Goal: Task Accomplishment & Management: Use online tool/utility

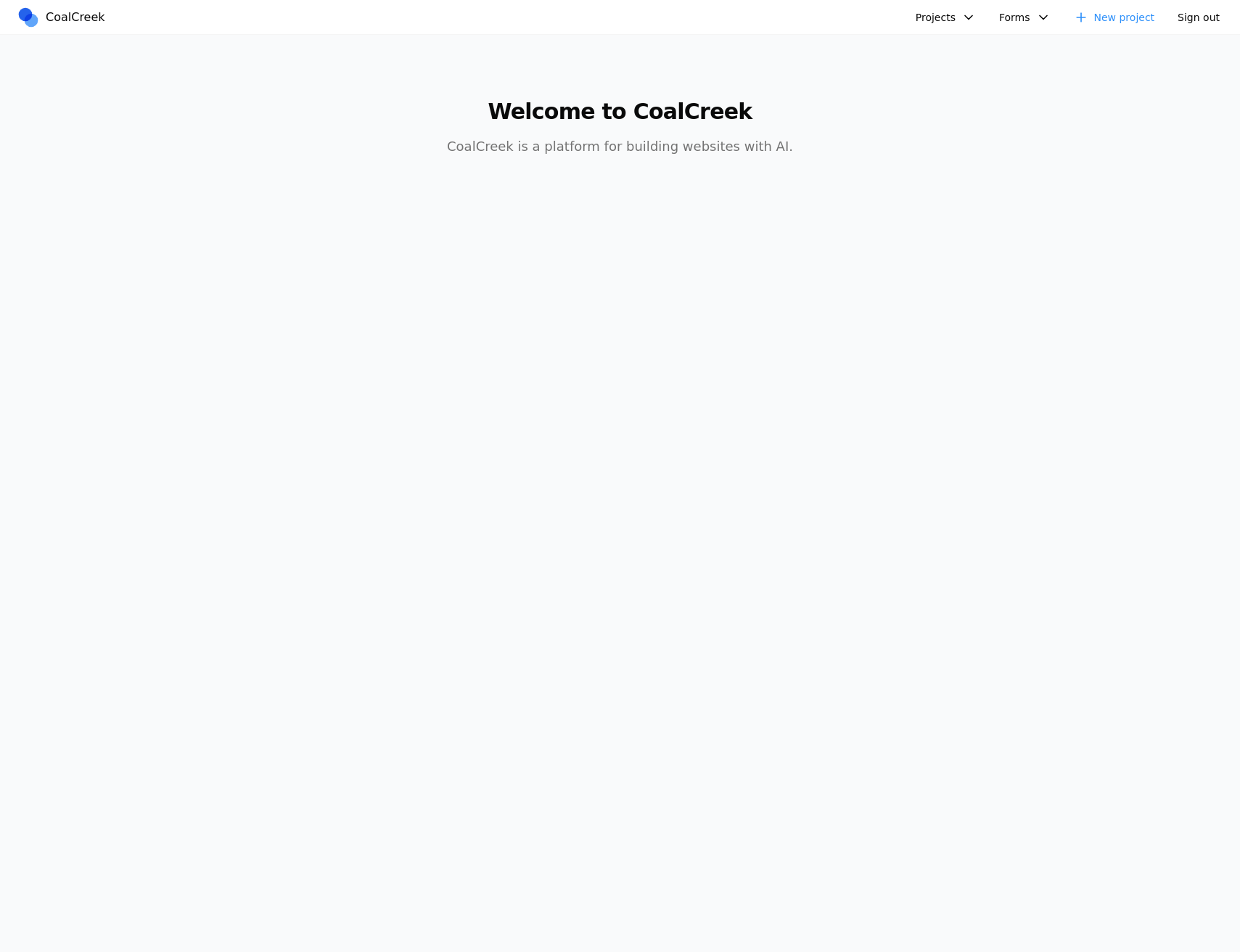
click at [943, 18] on button "Projects" at bounding box center [945, 17] width 78 height 22
click at [958, 65] on link "Test" at bounding box center [1022, 74] width 209 height 24
click at [947, 13] on button "Projects" at bounding box center [945, 17] width 78 height 22
click at [962, 93] on link "Test" at bounding box center [1022, 99] width 209 height 24
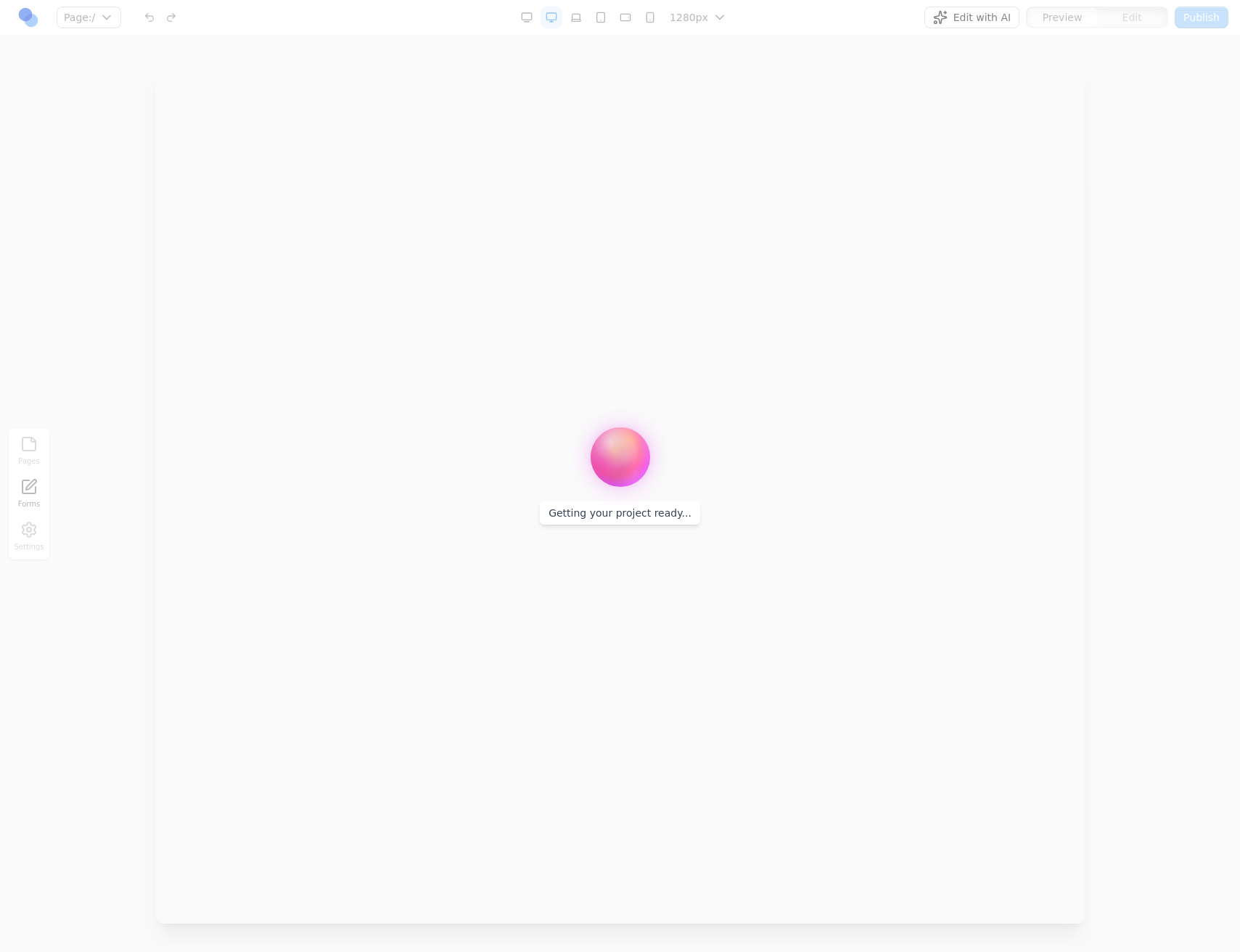
click at [959, 17] on div at bounding box center [620, 476] width 1240 height 952
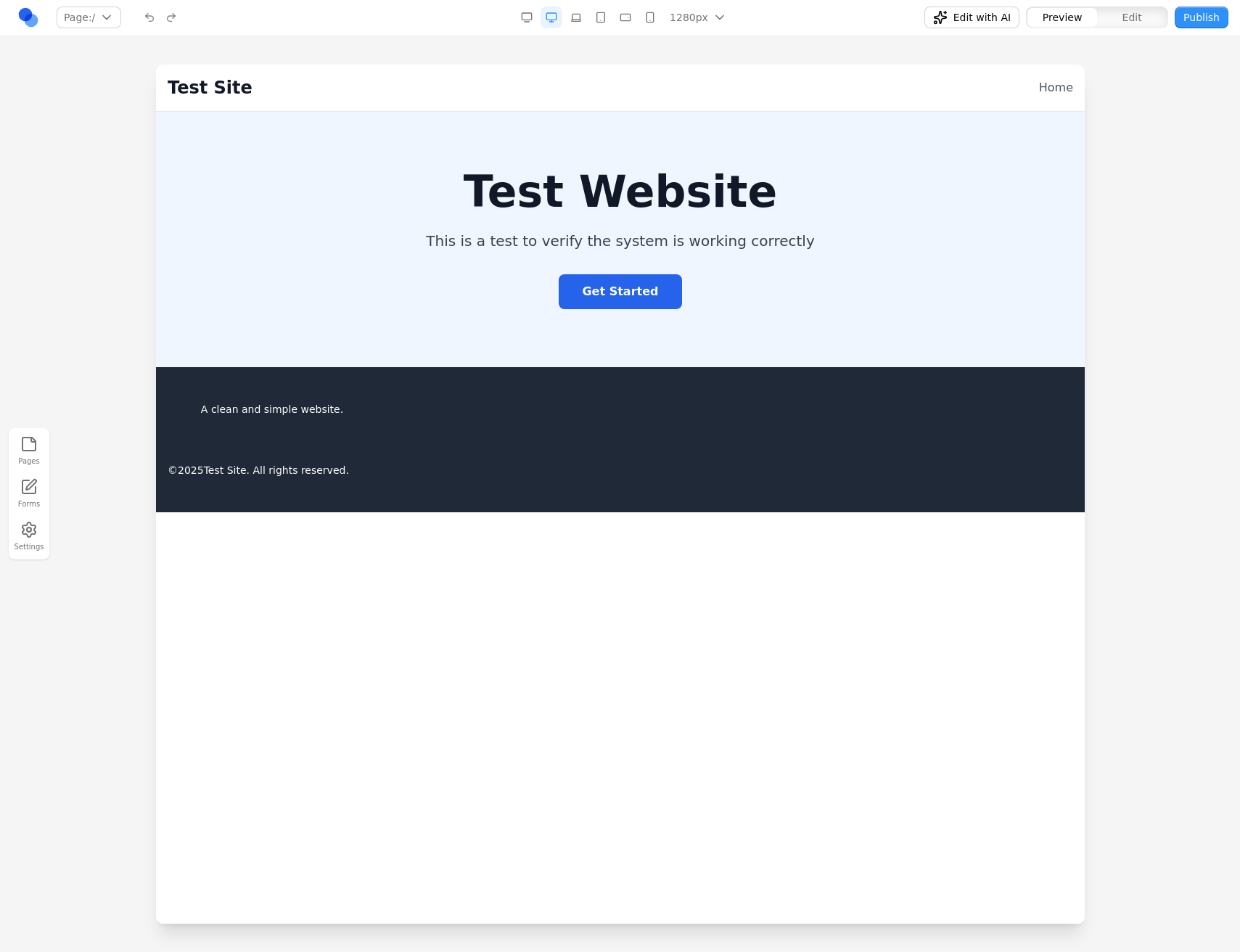
drag, startPoint x: 312, startPoint y: 479, endPoint x: 156, endPoint y: 413, distance: 169.4
click at [61, 441] on div at bounding box center [620, 508] width 1240 height 887
click at [50, 444] on div at bounding box center [620, 508] width 1240 height 887
click at [39, 449] on button "Pages" at bounding box center [29, 451] width 32 height 37
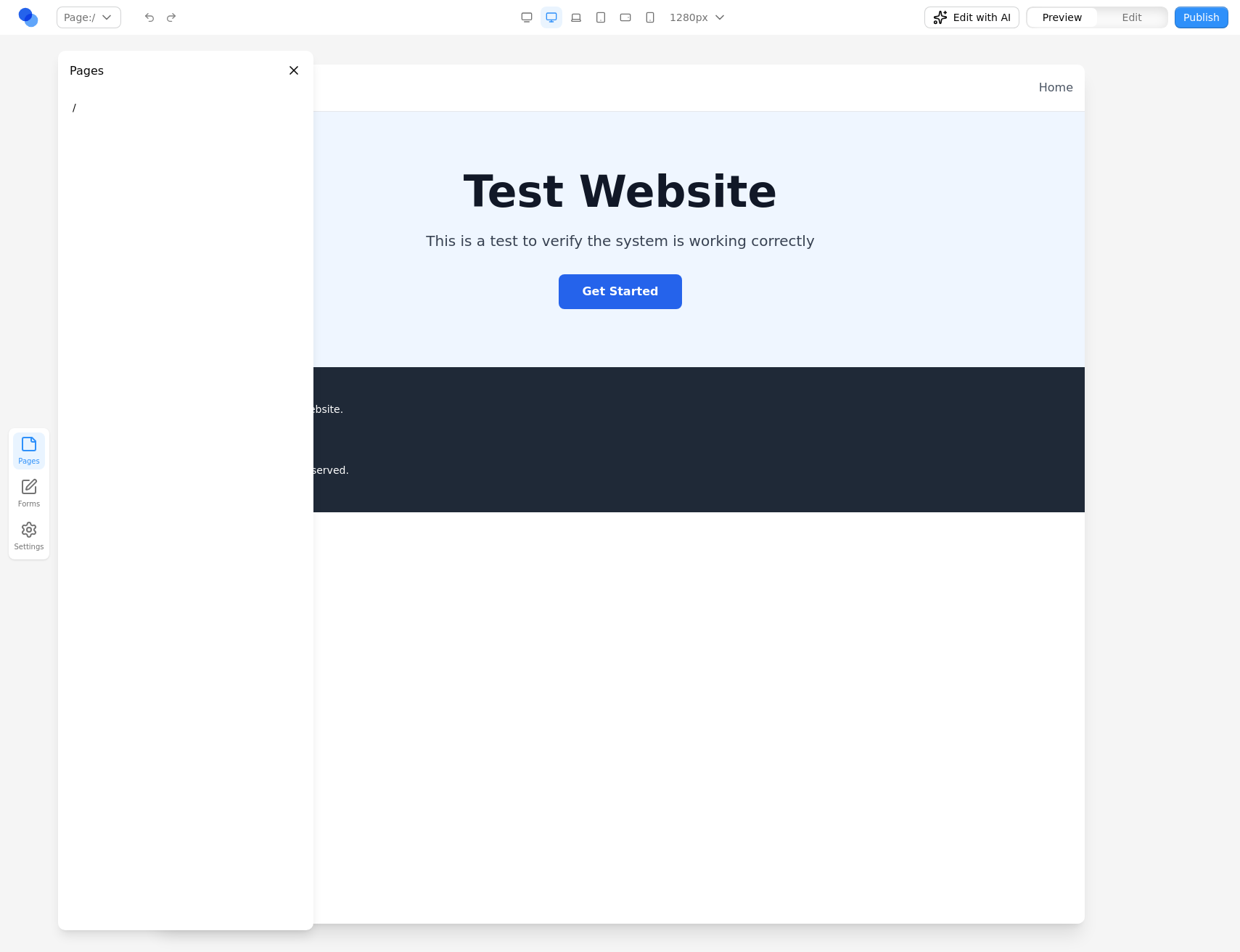
drag, startPoint x: 1079, startPoint y: 217, endPoint x: 1239, endPoint y: 285, distance: 173.9
click at [1079, 217] on section "Test Website This is a test to verify the system is working correctly Get Start…" at bounding box center [620, 240] width 929 height 255
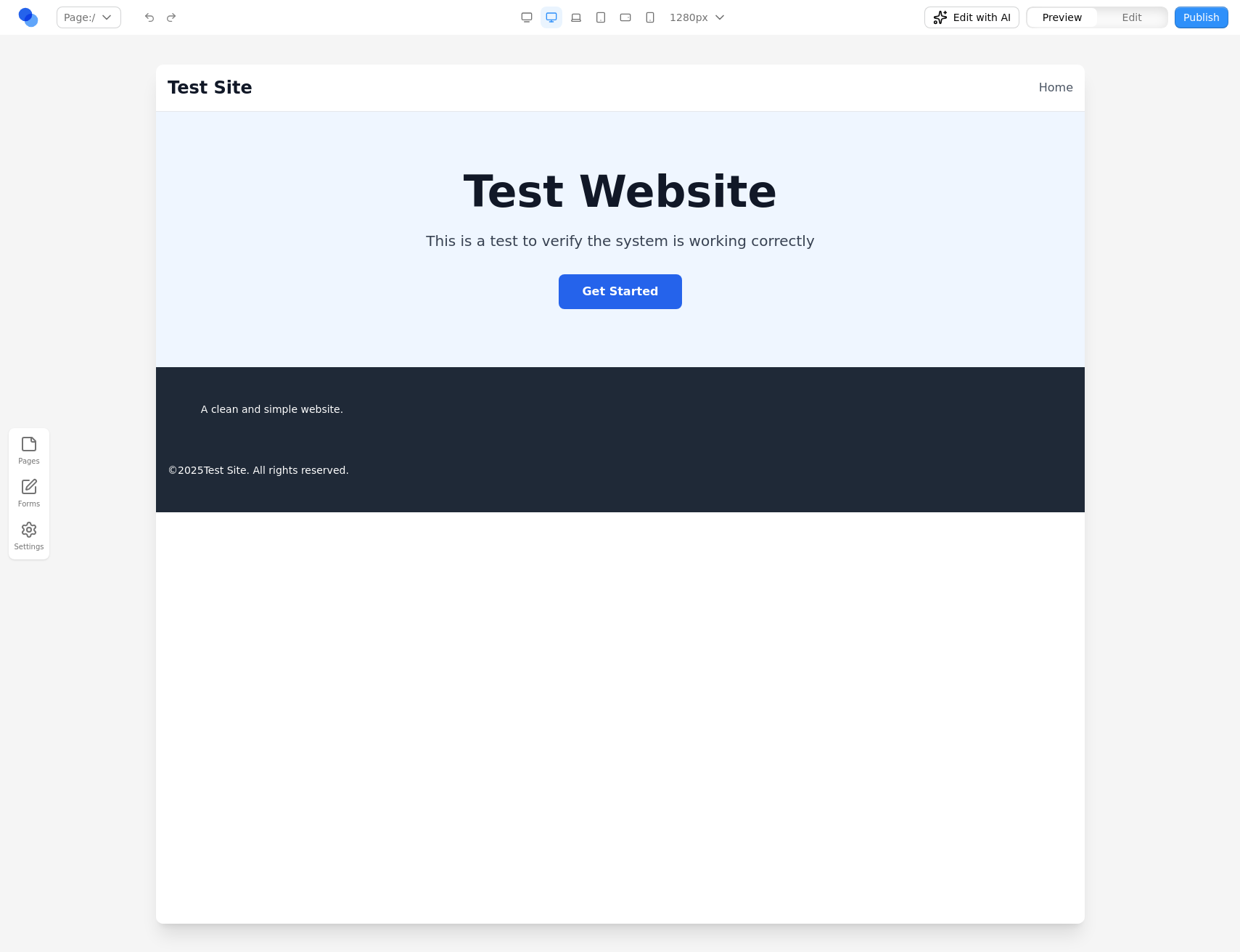
click at [511, 331] on section "Test Website This is a test to verify the system is working correctly Get Start…" at bounding box center [620, 240] width 929 height 255
